Goal: Task Accomplishment & Management: Use online tool/utility

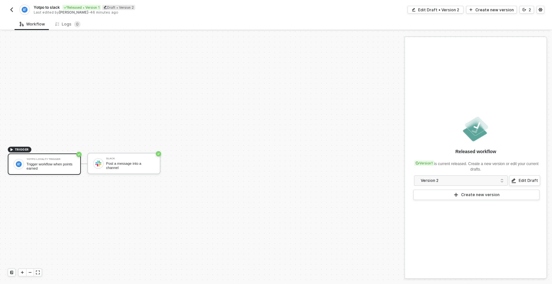
scroll to position [12, 0]
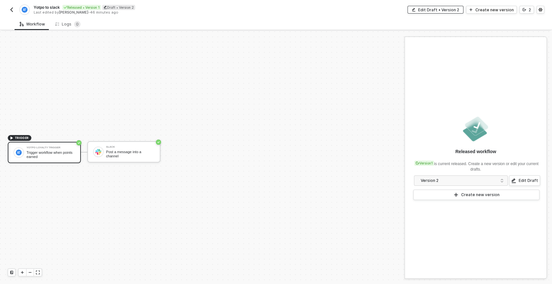
click at [448, 9] on div "Edit Draft • Version 2" at bounding box center [438, 9] width 41 height 5
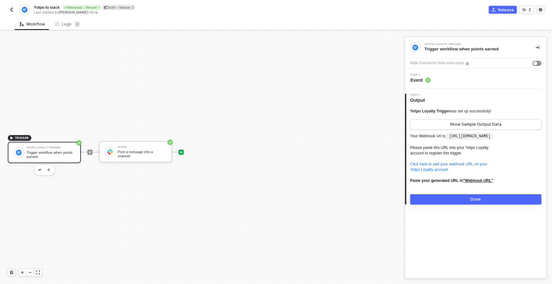
click at [183, 151] on icon "icon-play" at bounding box center [181, 152] width 4 height 4
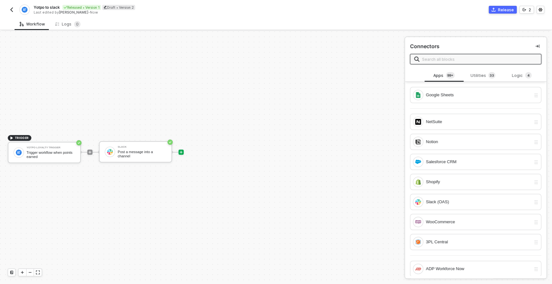
click at [426, 60] on input "text" at bounding box center [479, 59] width 115 height 7
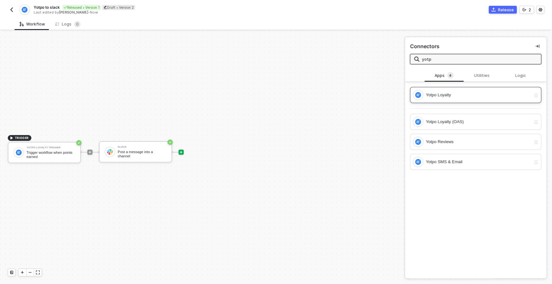
type input "yotp"
click at [442, 92] on div "Yotpo Loyalty" at bounding box center [478, 94] width 105 height 7
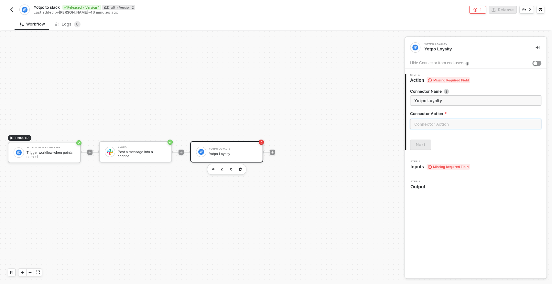
click at [439, 129] on input "text" at bounding box center [475, 124] width 131 height 10
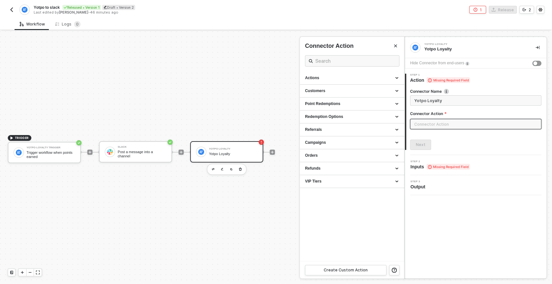
click at [12, 9] on img "button" at bounding box center [11, 9] width 5 height 5
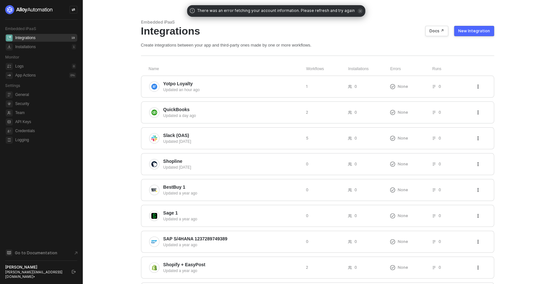
click at [479, 35] on button "New Integration" at bounding box center [474, 31] width 40 height 10
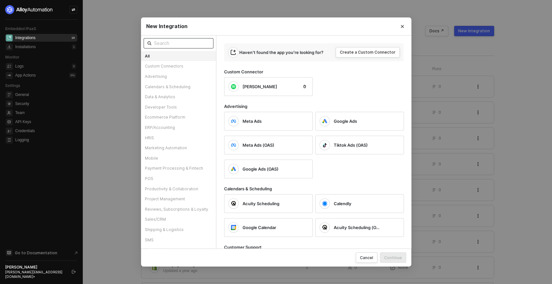
click at [172, 46] on input "text" at bounding box center [182, 43] width 56 height 7
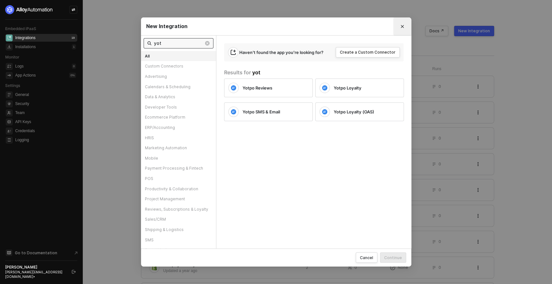
type input "yot"
click at [402, 26] on icon "Close" at bounding box center [402, 27] width 4 height 4
